Goal: Communication & Community: Participate in discussion

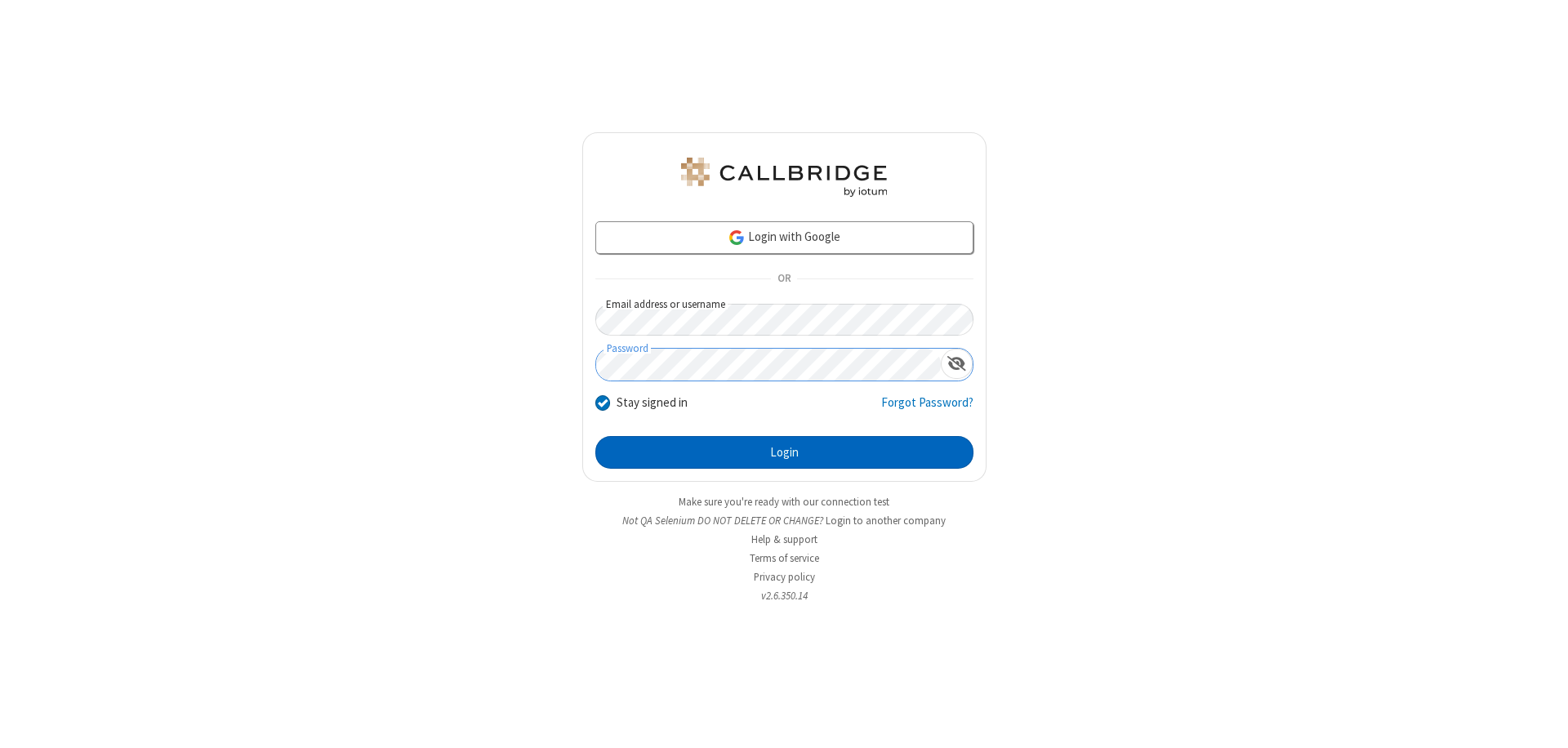
click at [784, 452] on button "Login" at bounding box center [784, 452] width 378 height 33
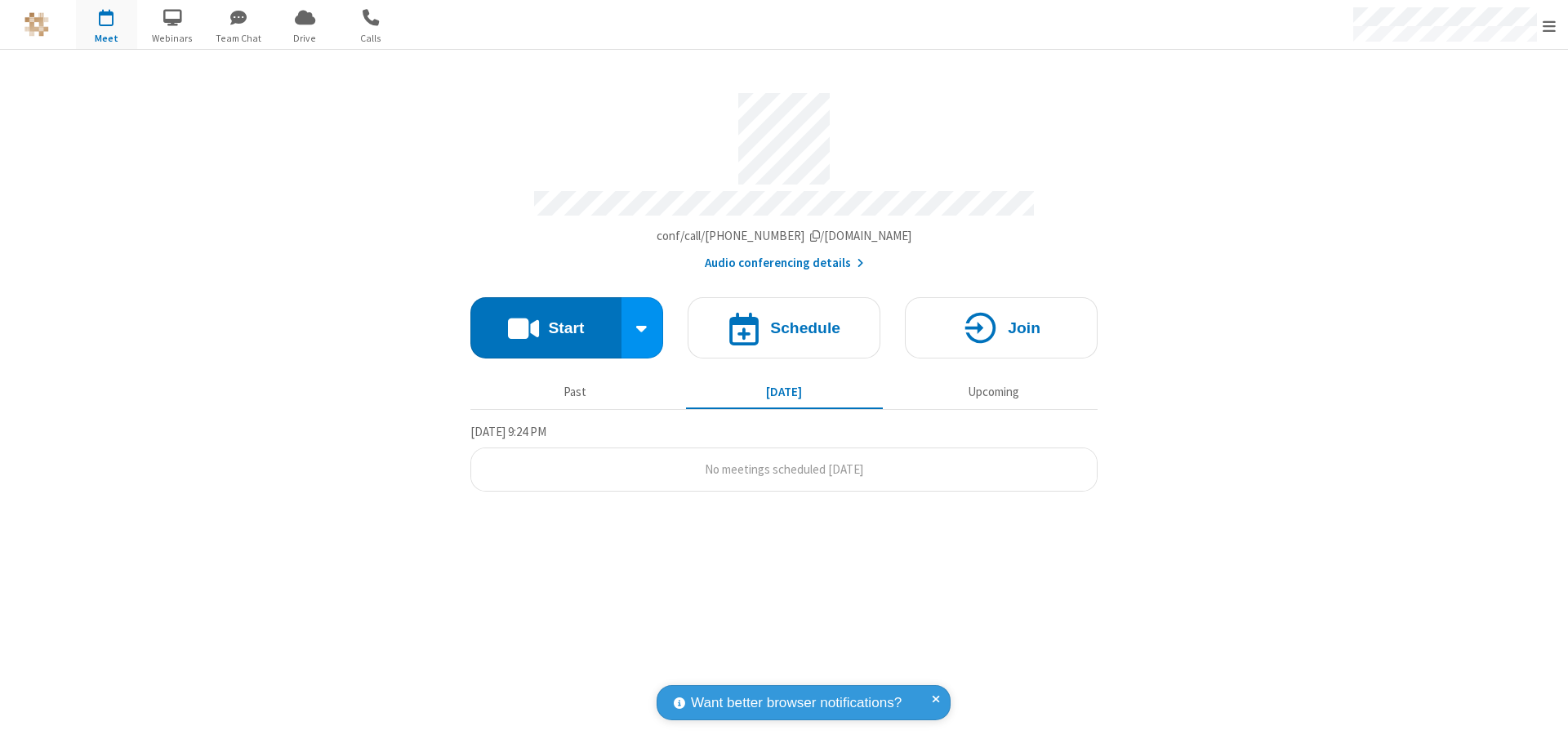
click at [546, 320] on button "Start" at bounding box center [546, 328] width 151 height 61
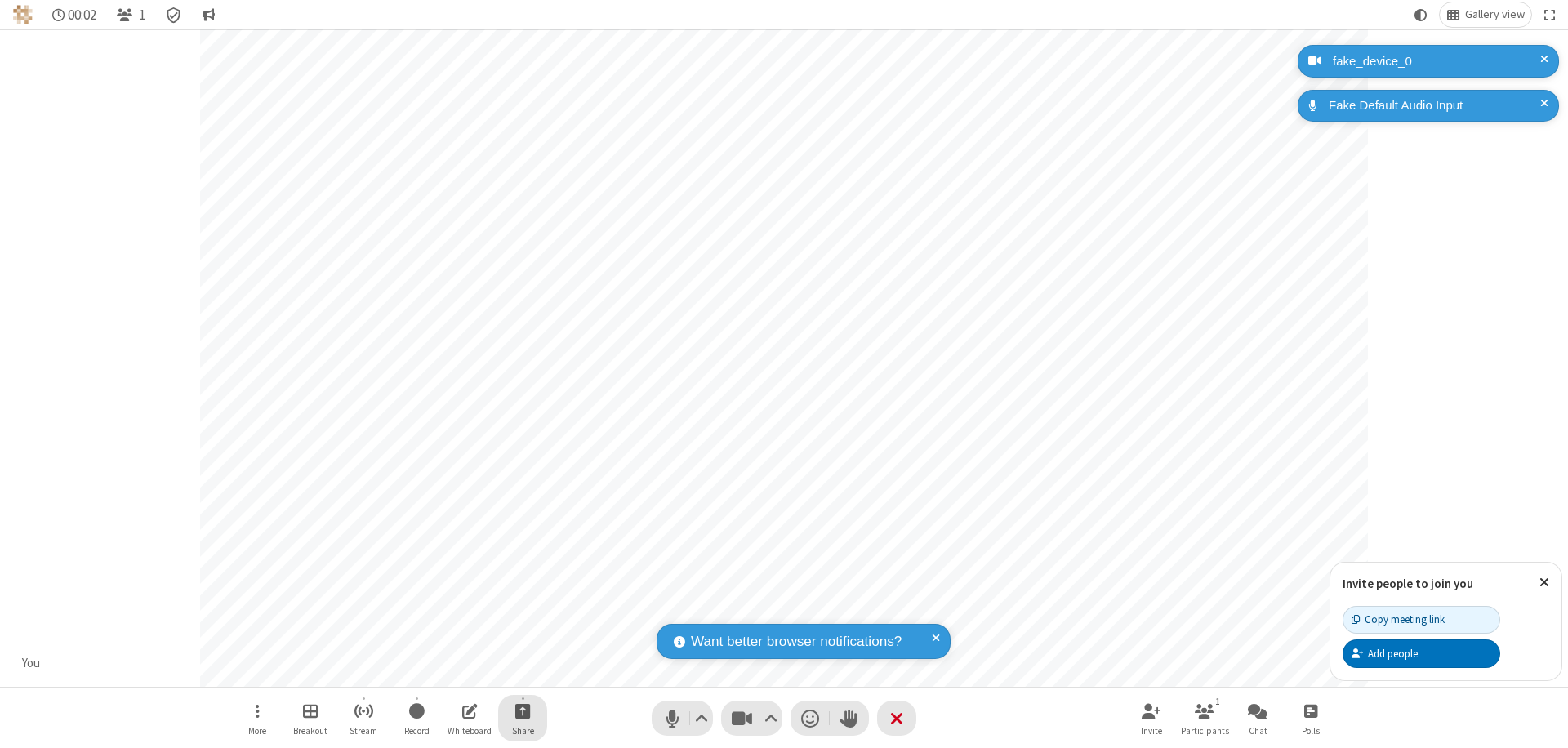
click at [523, 710] on span "Start sharing" at bounding box center [523, 710] width 16 height 20
click at [456, 671] on span "Share my screen" at bounding box center [457, 672] width 19 height 14
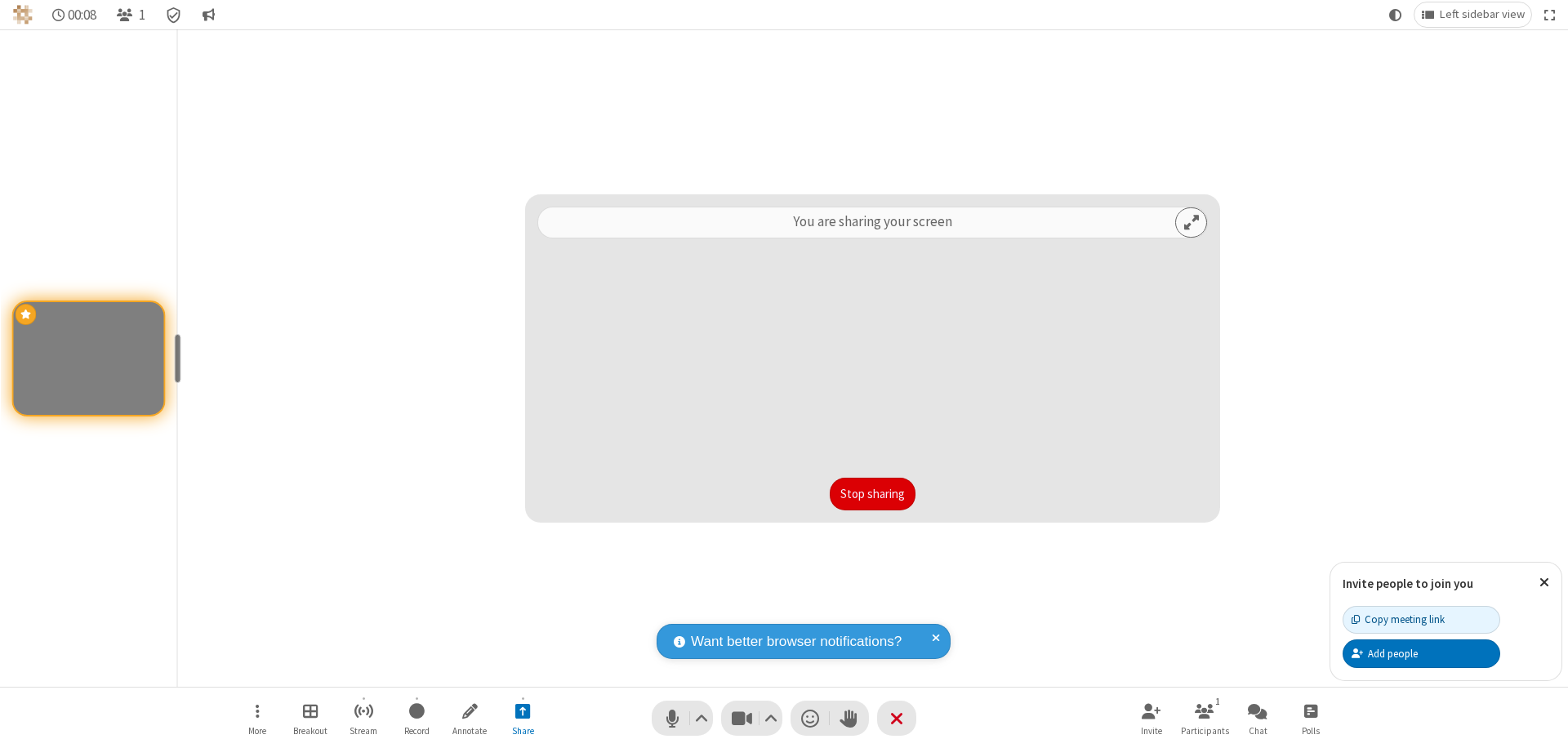
click at [872, 493] on button "Stop sharing" at bounding box center [873, 494] width 86 height 33
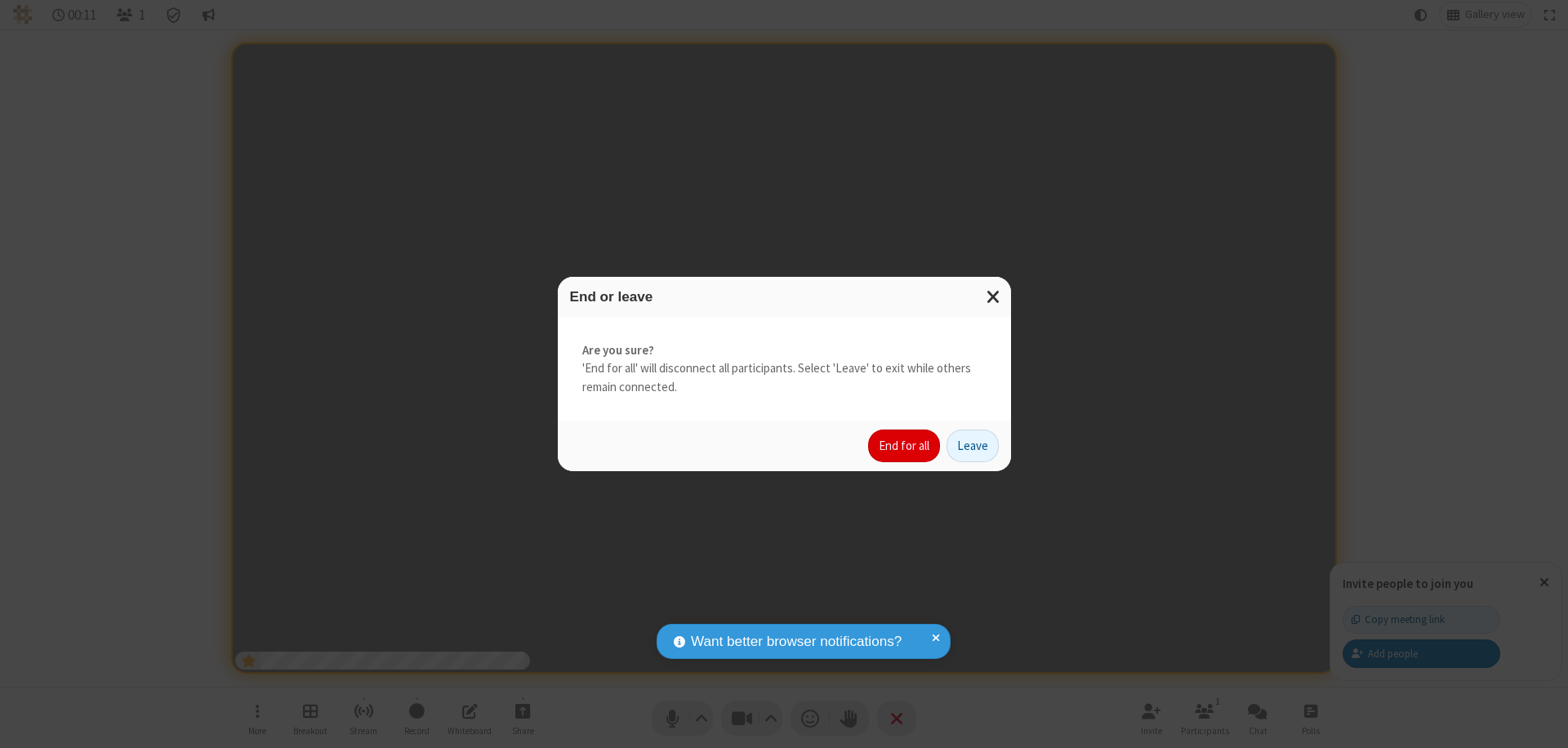
click at [905, 446] on button "End for all" at bounding box center [904, 446] width 71 height 33
